Goal: Check status: Check status

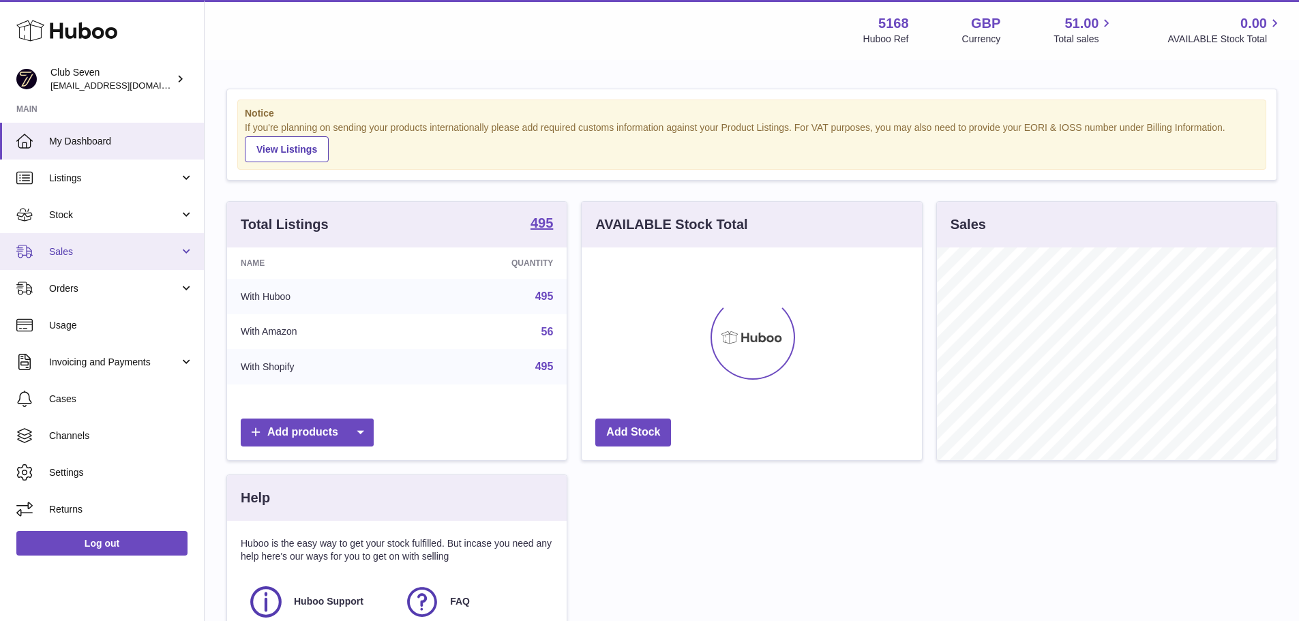
scroll to position [213, 340]
click at [92, 241] on link "Sales" at bounding box center [102, 251] width 204 height 37
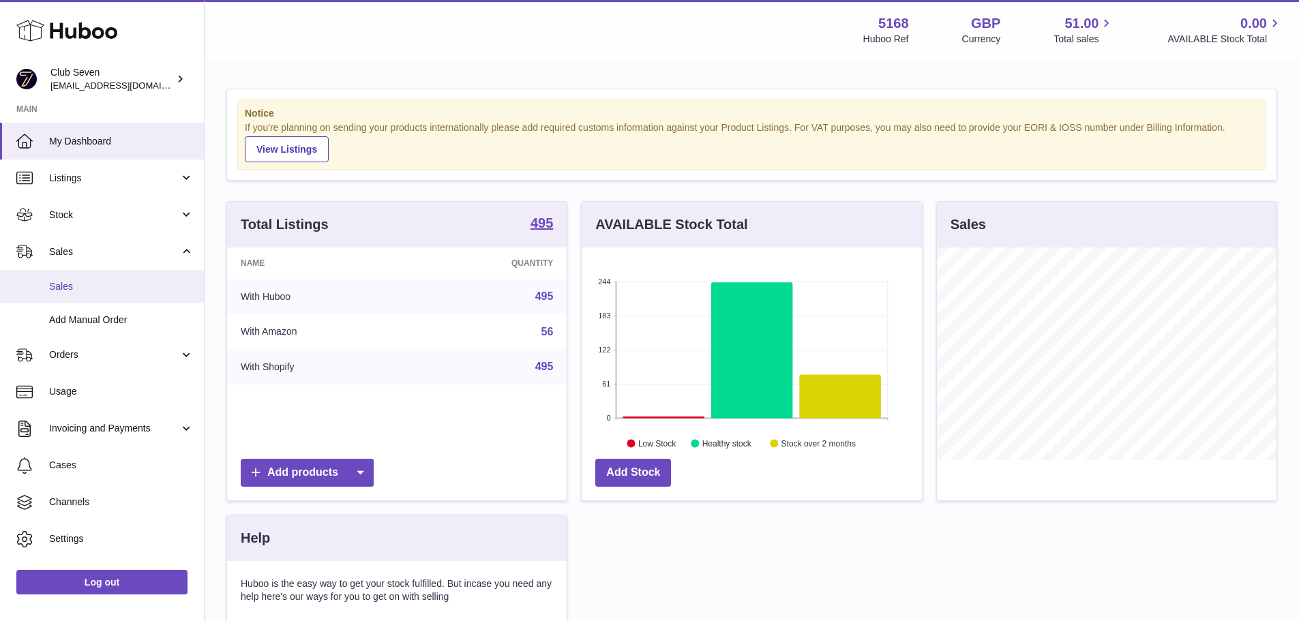
click at [113, 284] on span "Sales" at bounding box center [121, 286] width 145 height 13
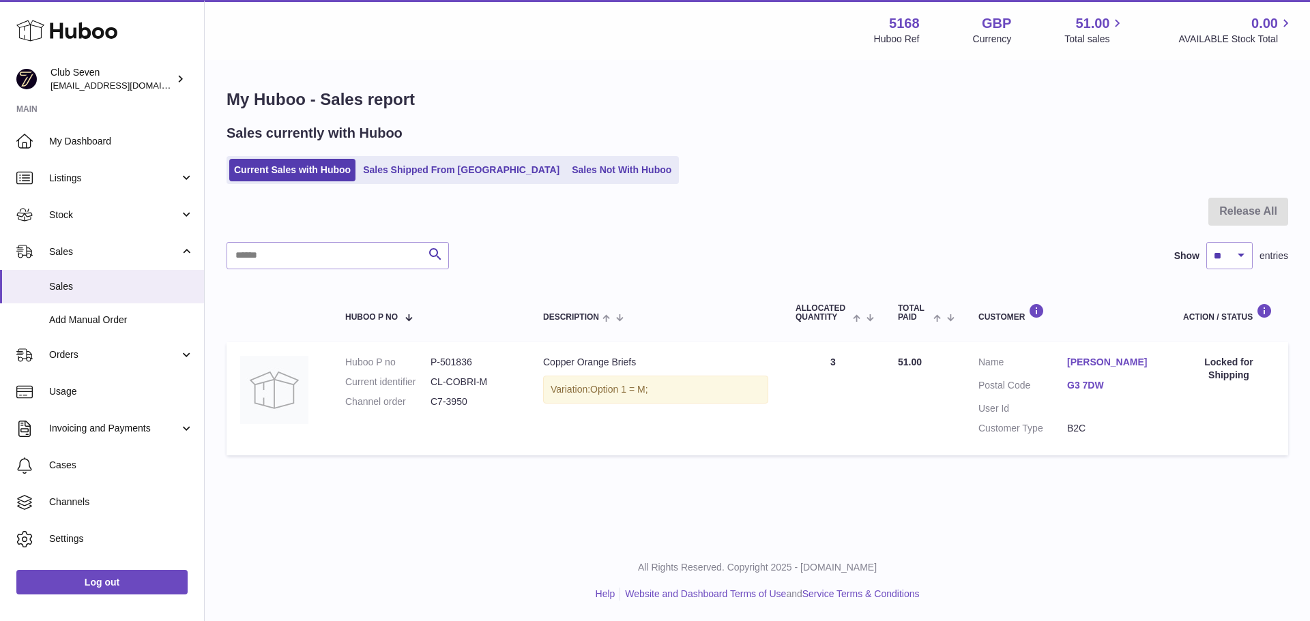
click at [430, 158] on ul "Current Sales with Huboo Sales Shipped From [GEOGRAPHIC_DATA] Sales Not With Hu…" at bounding box center [452, 170] width 452 height 28
click at [444, 170] on link "Sales Shipped From [GEOGRAPHIC_DATA]" at bounding box center [461, 170] width 206 height 23
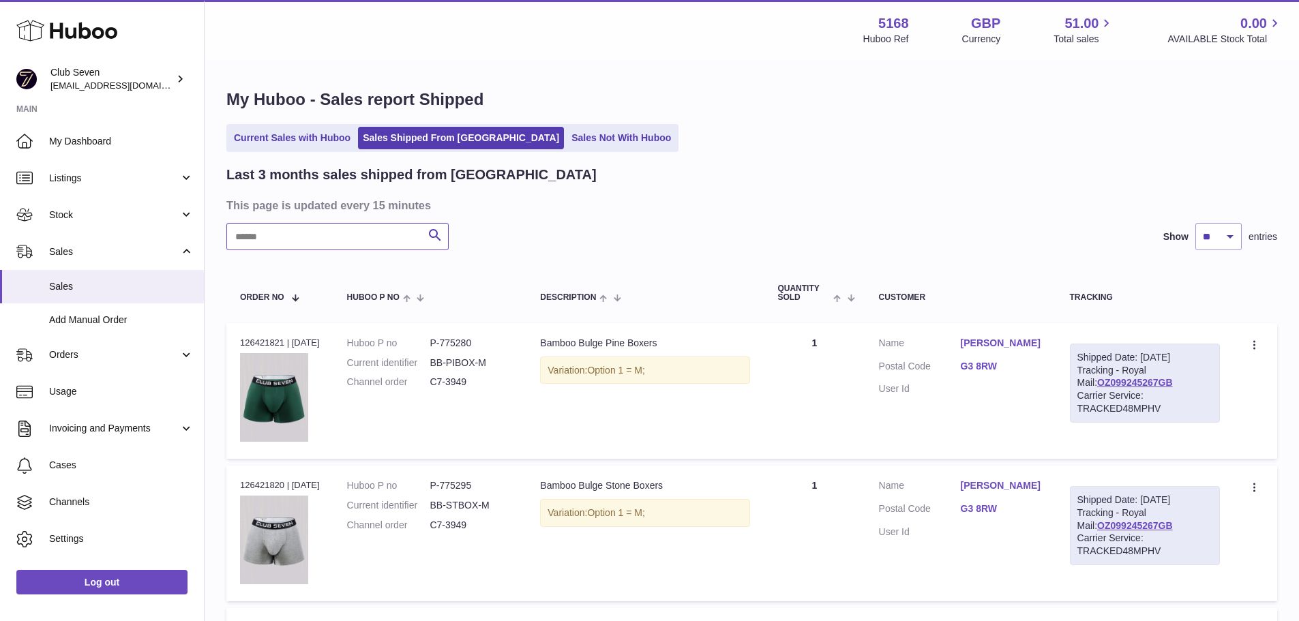
click at [316, 240] on input "text" at bounding box center [337, 236] width 222 height 27
paste input "*********"
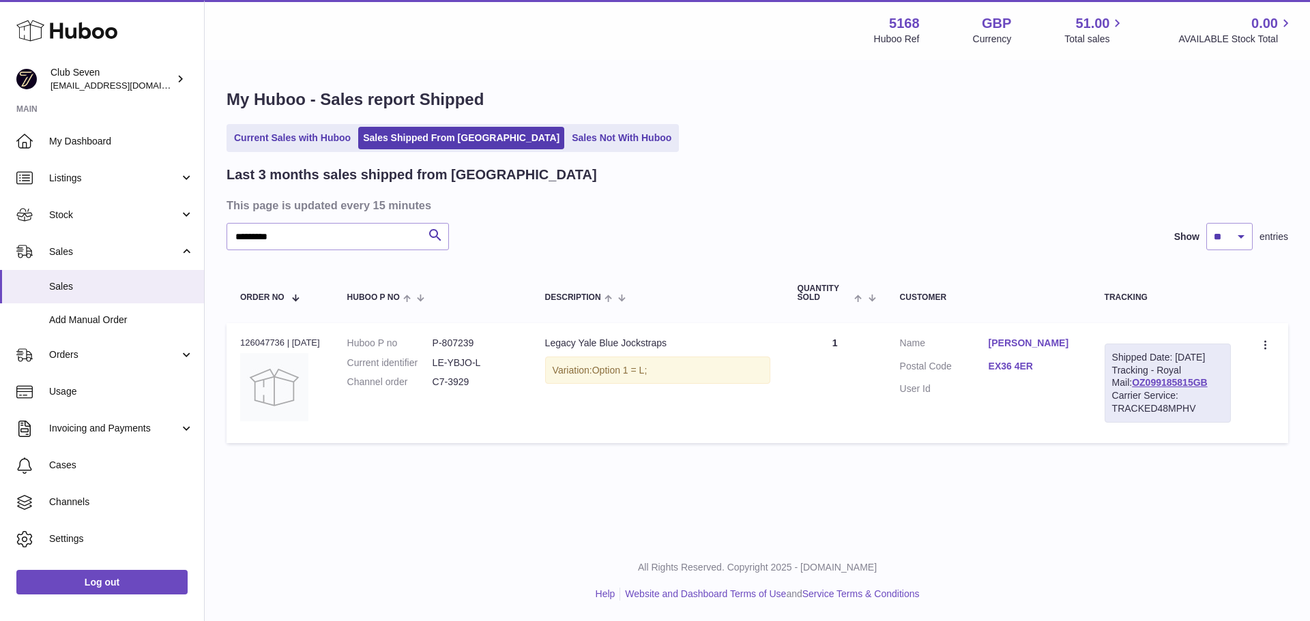
click at [254, 341] on div "Order no 126047736 | 6th Oct" at bounding box center [280, 343] width 80 height 12
copy div "126047736"
click at [480, 385] on dd "C7-3929" at bounding box center [474, 382] width 85 height 13
drag, startPoint x: 485, startPoint y: 385, endPoint x: 433, endPoint y: 381, distance: 52.0
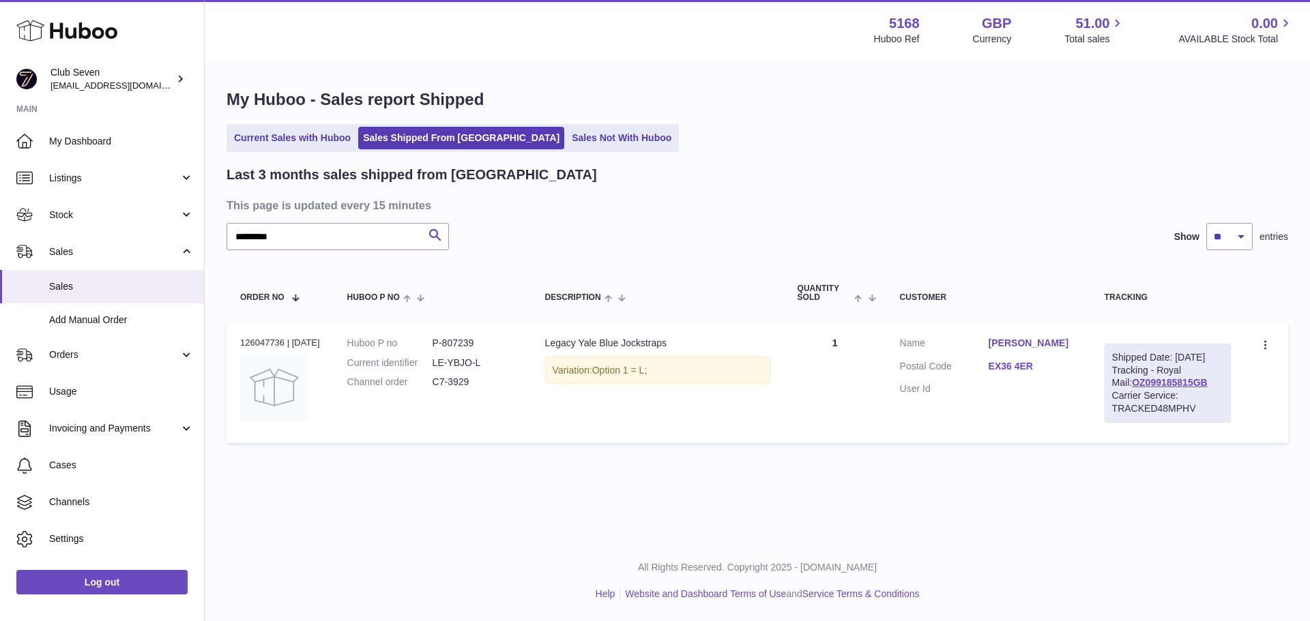
click at [433, 381] on dl "Huboo P no P-807239 Current identifier LE-YBJO-L Channel order C7-3929" at bounding box center [432, 366] width 171 height 59
click at [0, 235] on div at bounding box center [0, 310] width 0 height 621
drag, startPoint x: 288, startPoint y: 239, endPoint x: 224, endPoint y: 237, distance: 64.2
click at [224, 237] on div "**********" at bounding box center [757, 269] width 1105 height 416
type input "*******"
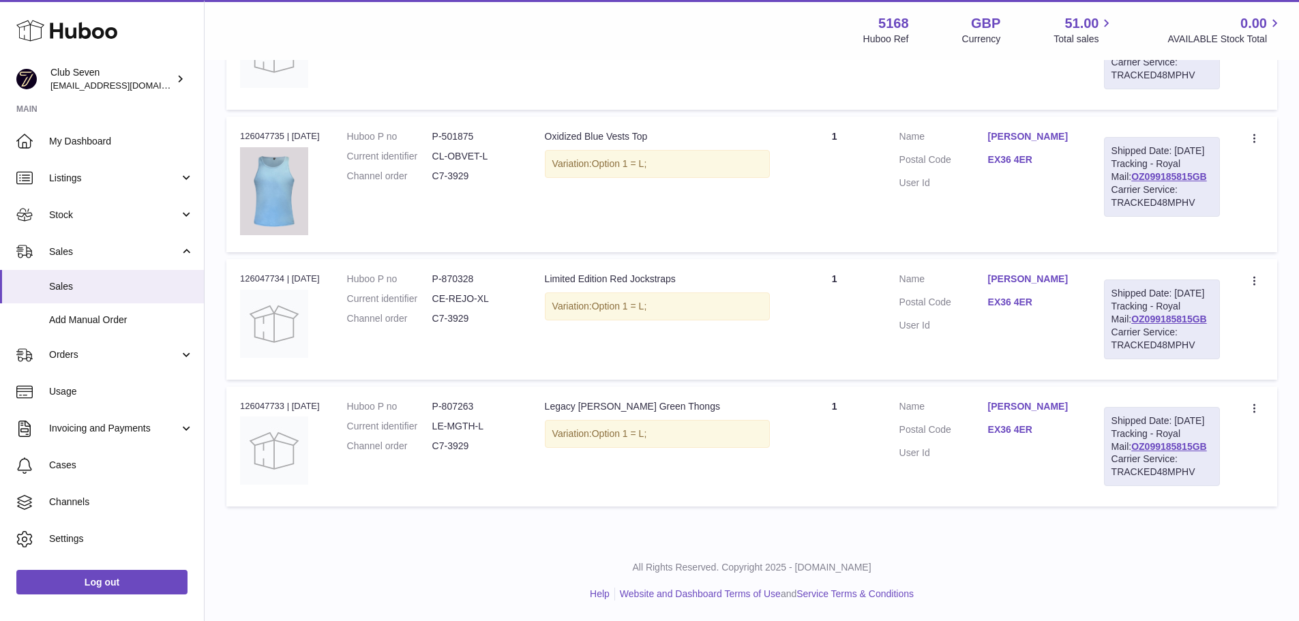
scroll to position [880, 0]
click at [1024, 400] on dl "Customer Name Morley Chapple Postal Code EX36 4ER User Id" at bounding box center [988, 433] width 177 height 66
click at [1029, 400] on link "Morley Chapple" at bounding box center [1032, 406] width 89 height 13
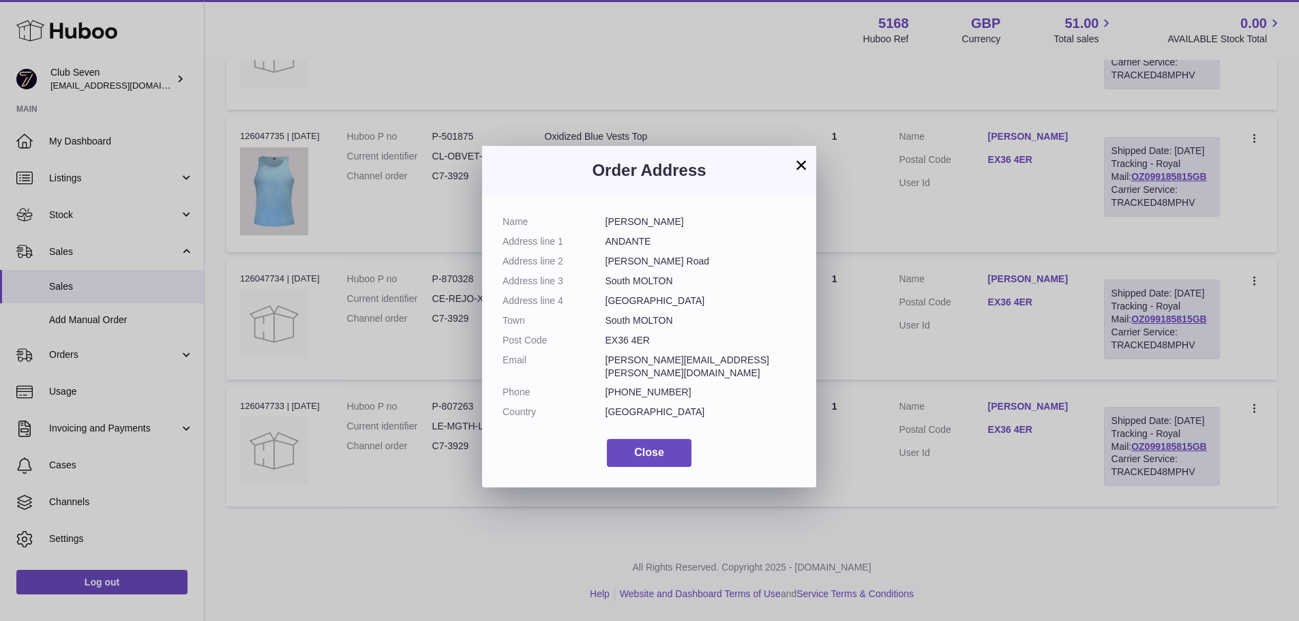
scroll to position [795, 0]
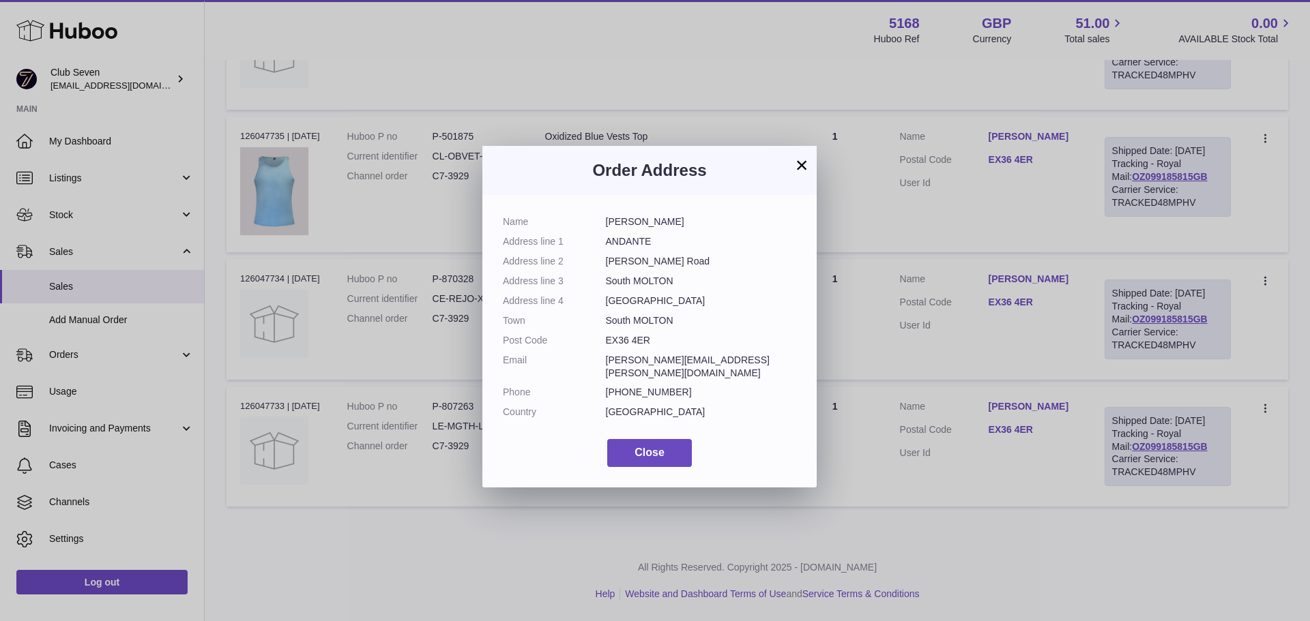
click at [986, 387] on div "× Order Address Name Morley Chapple Address line 1 ANDANTE Address line 2 Georg…" at bounding box center [655, 310] width 1310 height 621
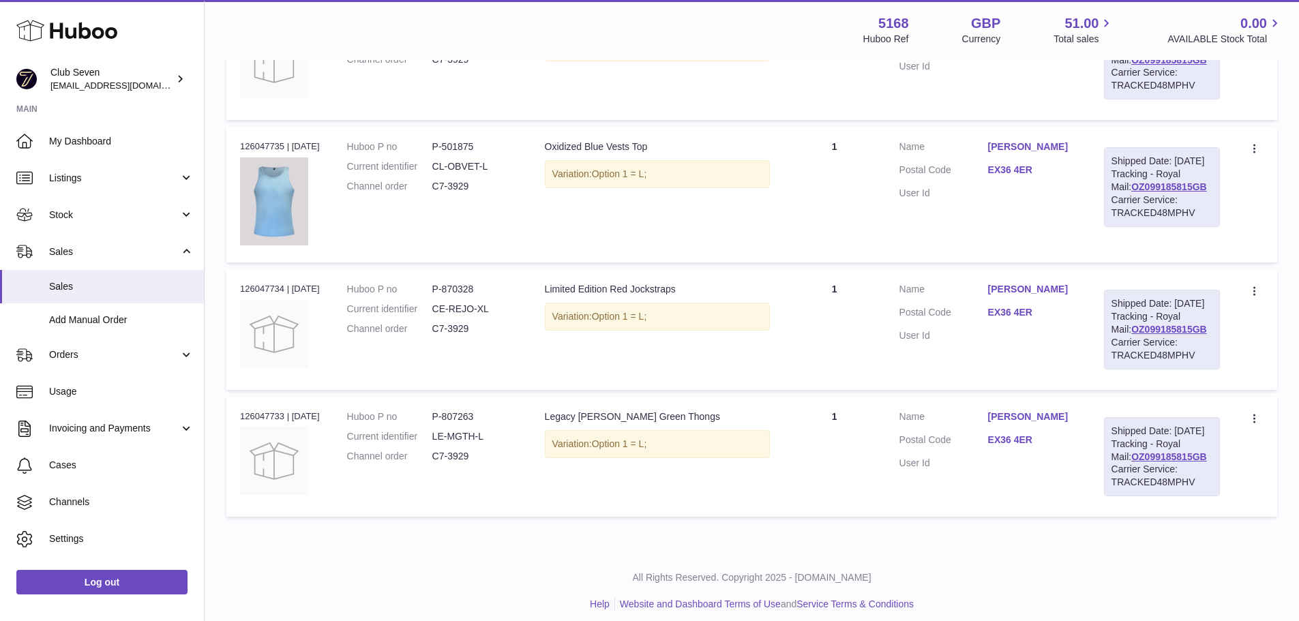
scroll to position [743, 0]
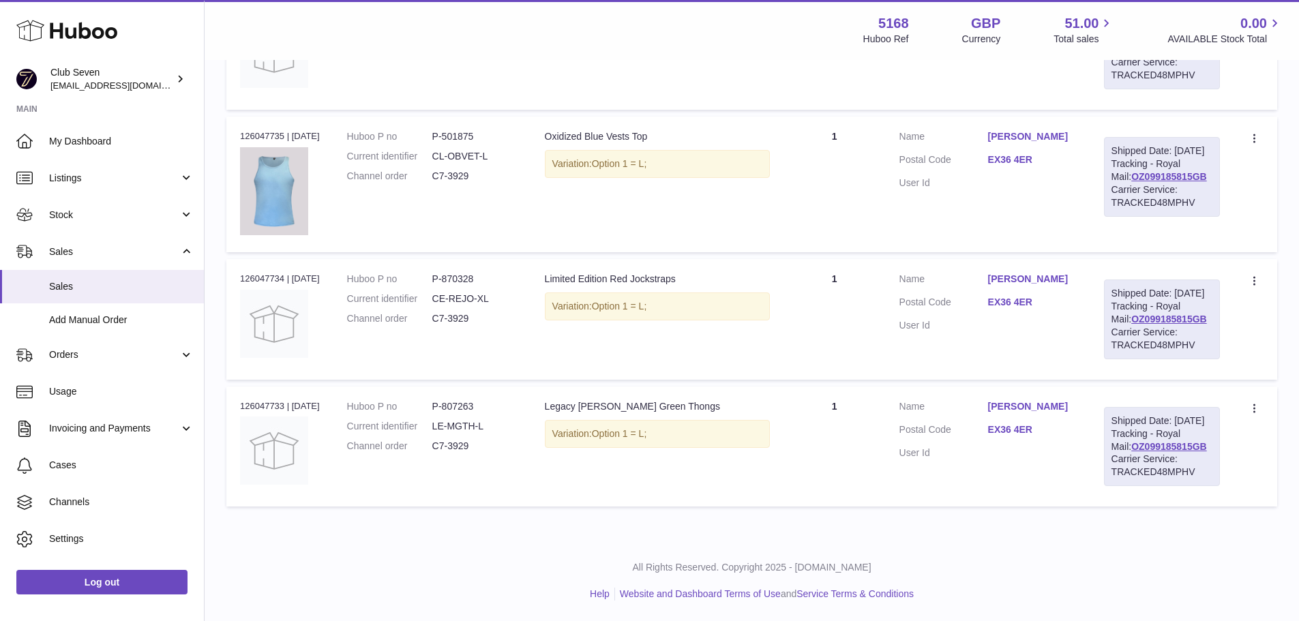
click at [647, 312] on span "Option 1 = L;" at bounding box center [619, 306] width 55 height 11
click at [735, 321] on div "Variation: Option 1 = L;" at bounding box center [657, 307] width 225 height 28
drag, startPoint x: 499, startPoint y: 386, endPoint x: 440, endPoint y: 382, distance: 58.8
click at [440, 306] on dd "CE-REJO-XL" at bounding box center [474, 299] width 85 height 13
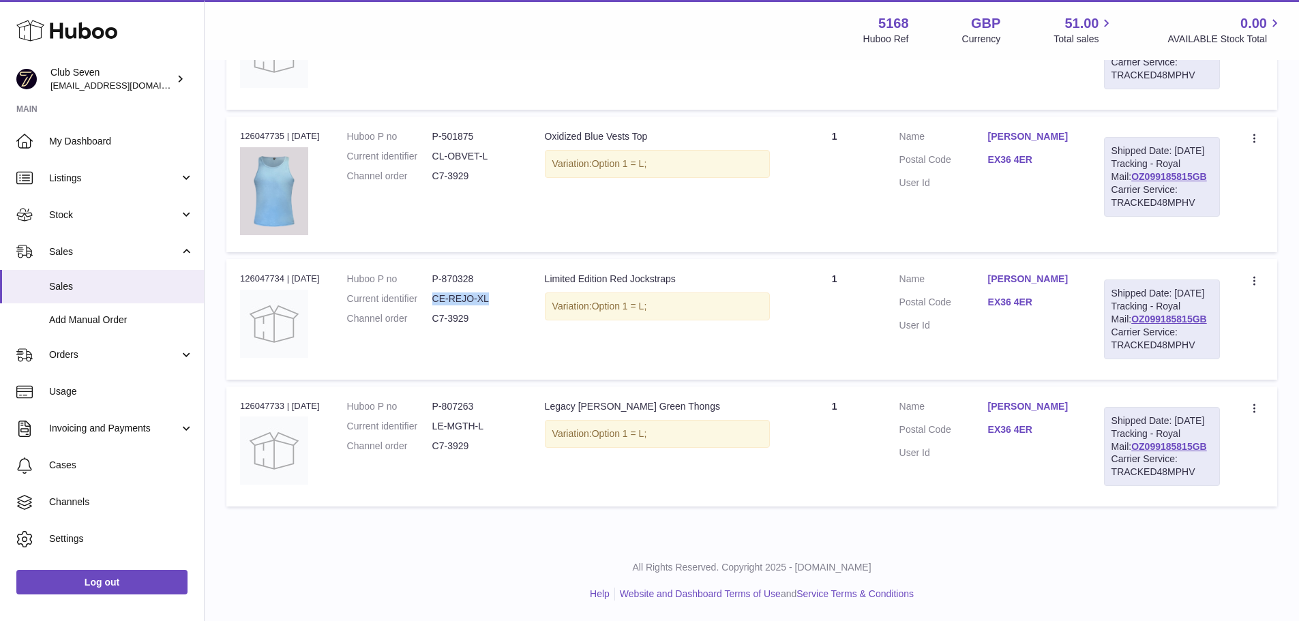
drag, startPoint x: 656, startPoint y: 396, endPoint x: 666, endPoint y: 396, distance: 9.5
click at [666, 321] on div "Variation: Option 1 = L;" at bounding box center [657, 307] width 225 height 28
click at [684, 379] on td "Description Limited Edition Red Jockstraps Variation: Option 1 = L;" at bounding box center [657, 319] width 252 height 120
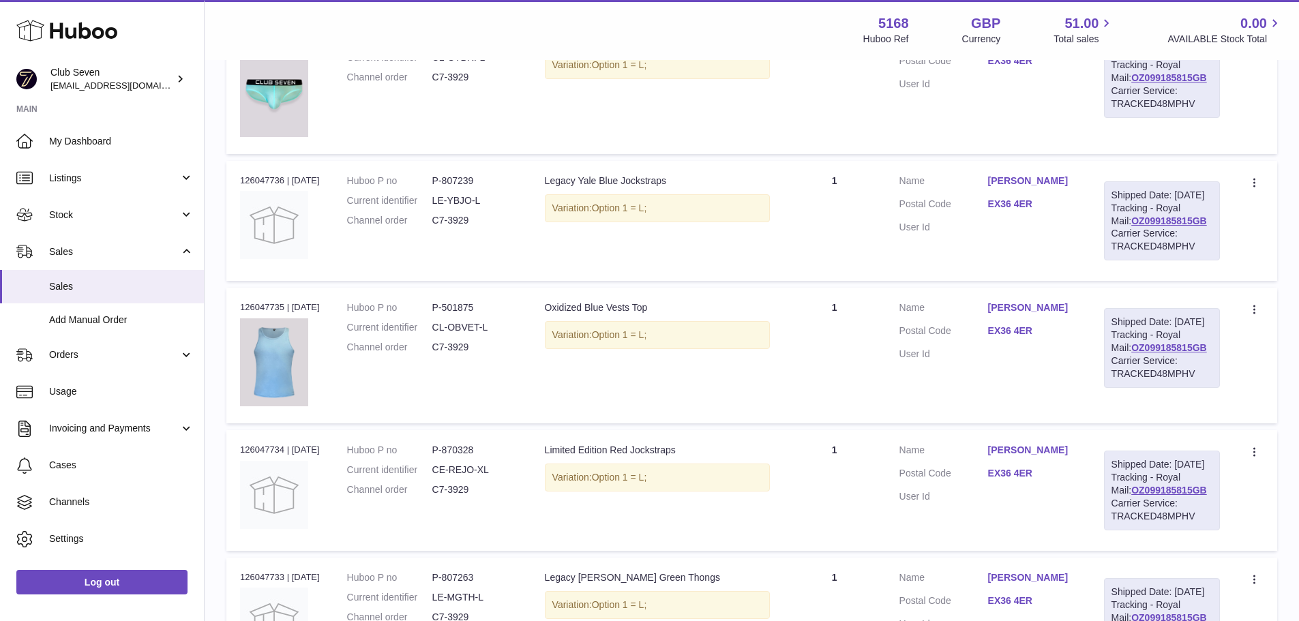
scroll to position [539, 0]
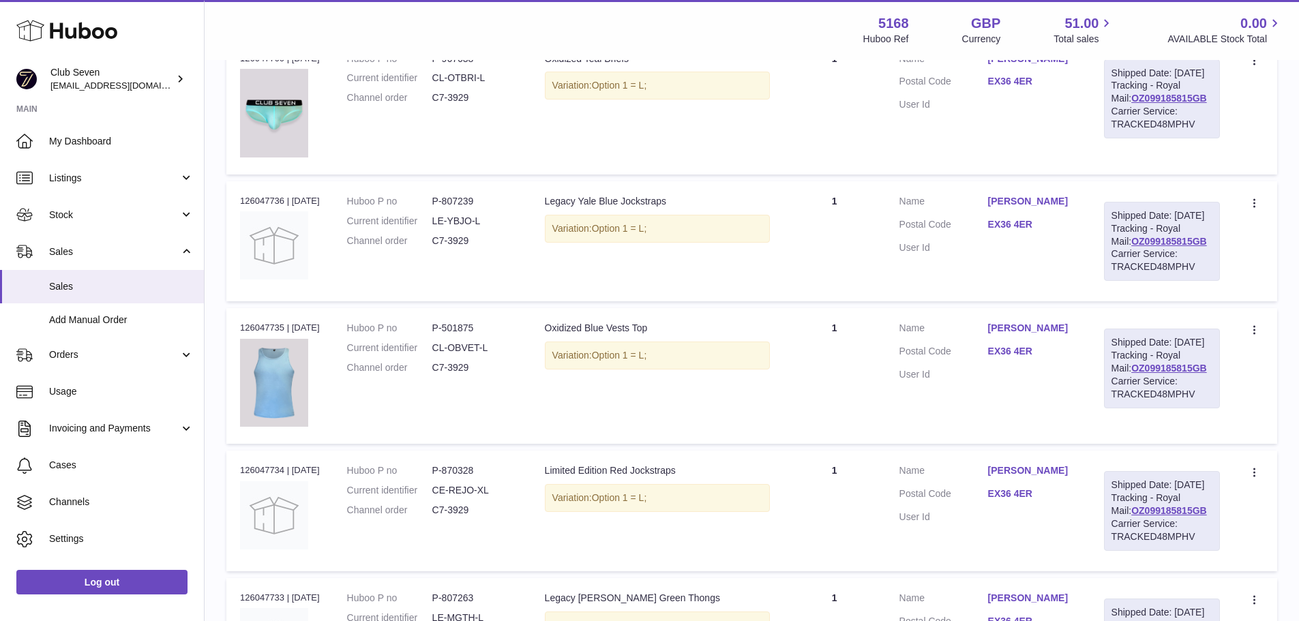
click at [476, 208] on dd "P-807239" at bounding box center [474, 201] width 85 height 13
copy dd "807239"
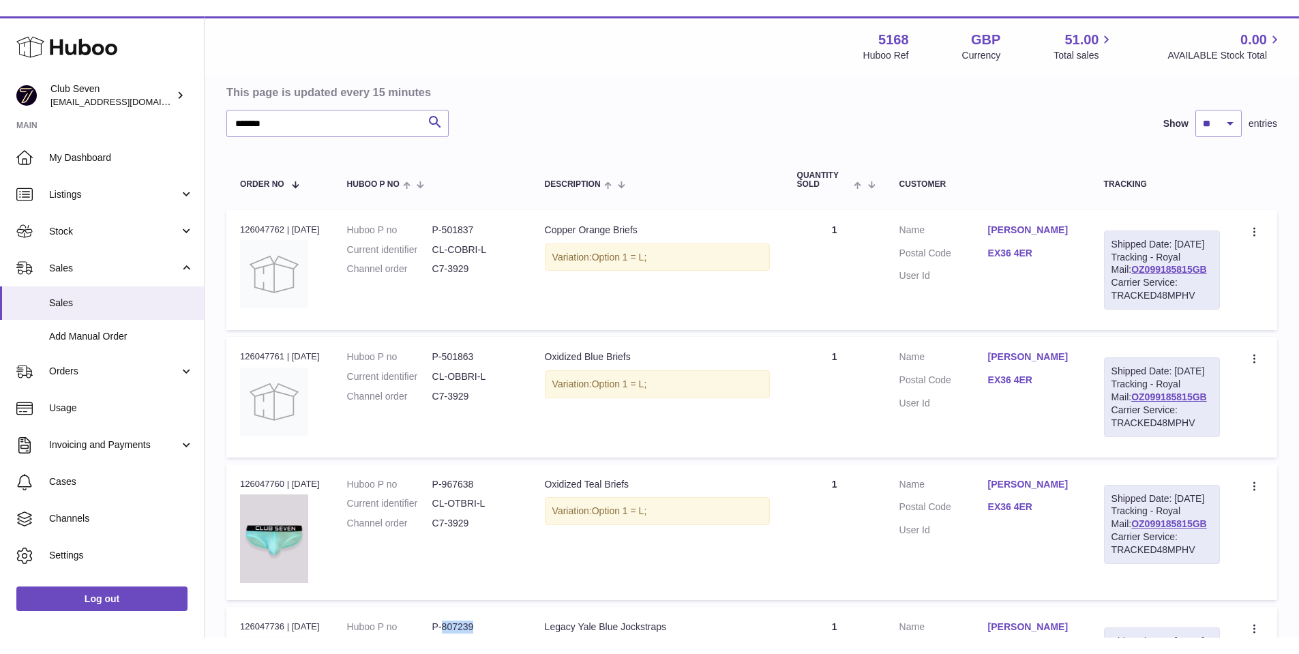
scroll to position [198, 0]
